Goal: Ask a question

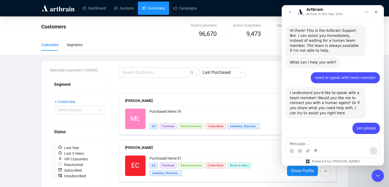
scroll to position [247, 0]
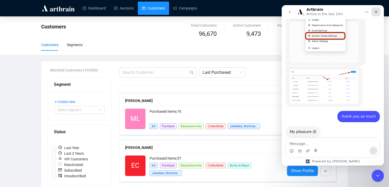
click at [373, 12] on div "Close" at bounding box center [375, 11] width 9 height 9
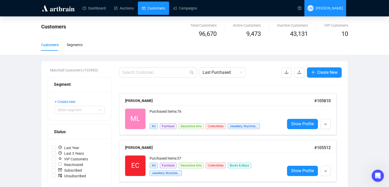
click at [333, 12] on span "LM [PERSON_NAME]" at bounding box center [325, 8] width 36 height 16
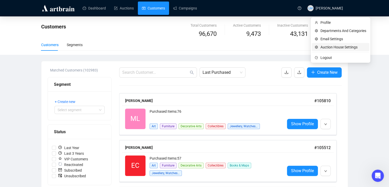
click at [343, 46] on span "Auction House Settings" at bounding box center [343, 47] width 46 height 6
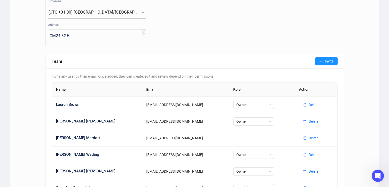
scroll to position [201, 0]
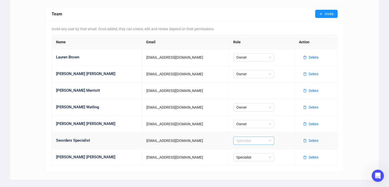
click at [239, 141] on span "Specialist" at bounding box center [253, 140] width 35 height 8
click at [164, 169] on div "Invite any user by their email. Once added, they can create, edit and review de…" at bounding box center [194, 96] width 298 height 151
click at [236, 157] on span "Specialist" at bounding box center [253, 157] width 35 height 8
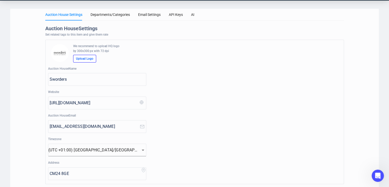
scroll to position [0, 0]
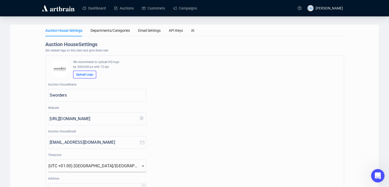
click at [380, 176] on div "Open Intercom Messenger" at bounding box center [376, 174] width 17 height 17
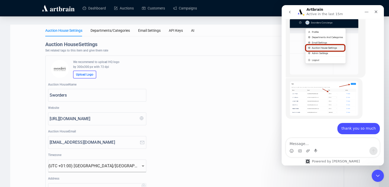
scroll to position [247, 0]
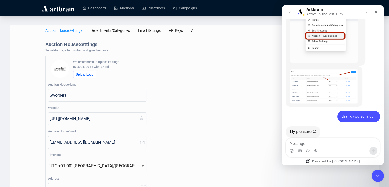
click at [334, 142] on textarea "Message…" at bounding box center [333, 142] width 94 height 9
type textarea "what things can an API account see?"
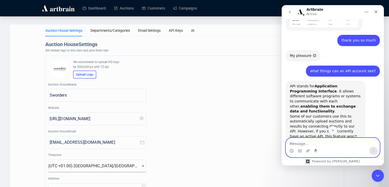
scroll to position [328, 0]
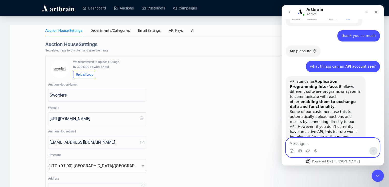
click at [316, 140] on textarea "Message…" at bounding box center [333, 142] width 94 height 9
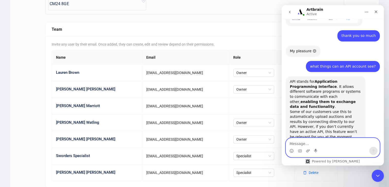
scroll to position [201, 0]
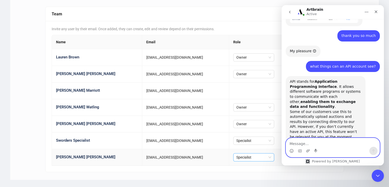
click at [245, 159] on span "Specialist" at bounding box center [253, 157] width 35 height 8
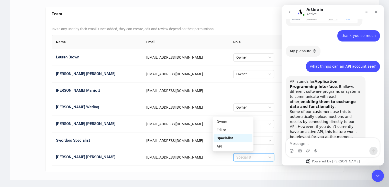
click at [344, 137] on div "API stands for Application Programming Interface . It allows different software…" at bounding box center [332, 114] width 94 height 77
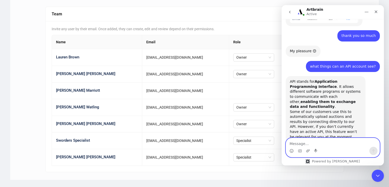
click at [341, 142] on textarea "Message…" at bounding box center [333, 142] width 94 height 9
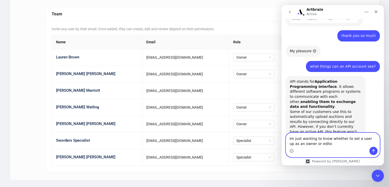
type textarea "im just wanting to know whether to set a user up as an owner or editor"
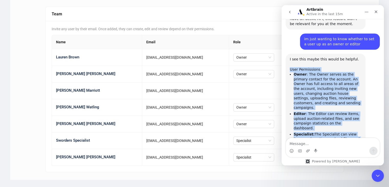
scroll to position [466, 0]
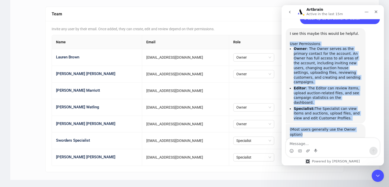
drag, startPoint x: 290, startPoint y: 54, endPoint x: 360, endPoint y: 105, distance: 86.9
copy div "User Permissions Owner : The Owner serves as the primary contact for the accoun…"
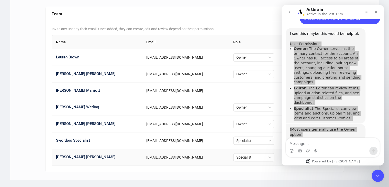
click at [229, 160] on td "Specialist" at bounding box center [262, 157] width 66 height 17
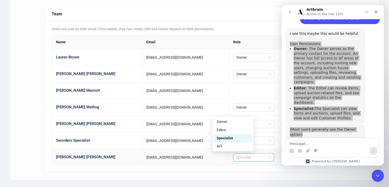
click at [236, 158] on span "Specialist" at bounding box center [253, 157] width 35 height 8
click at [231, 121] on div "Owner" at bounding box center [232, 122] width 33 height 6
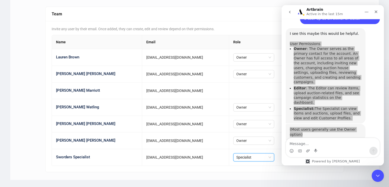
click at [191, 165] on div "Invite any user by their email. Once added, they can create, edit and review de…" at bounding box center [194, 96] width 298 height 151
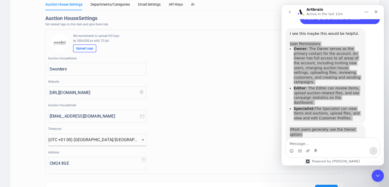
scroll to position [0, 0]
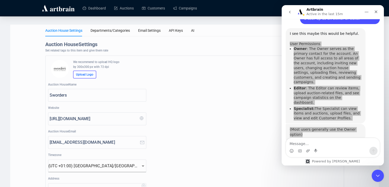
click at [58, 7] on img at bounding box center [58, 8] width 34 height 8
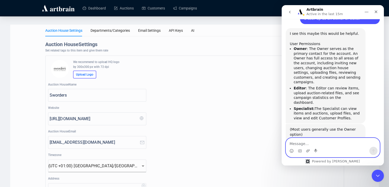
click at [316, 141] on textarea "Message…" at bounding box center [333, 142] width 94 height 9
type textarea "no thats great thanks for your help"
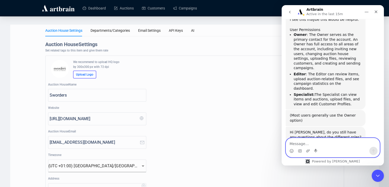
scroll to position [481, 0]
